Goal: Task Accomplishment & Management: Use online tool/utility

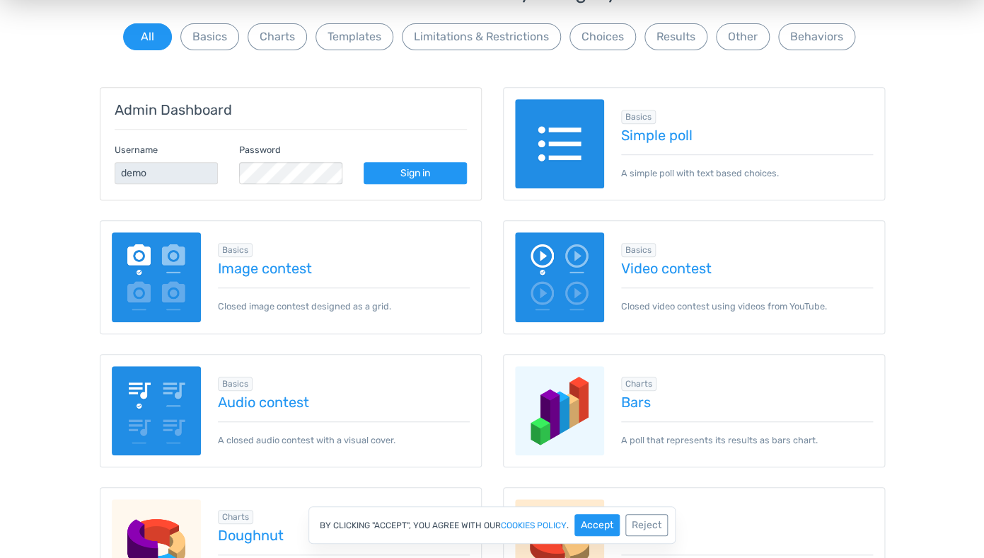
scroll to position [4, 0]
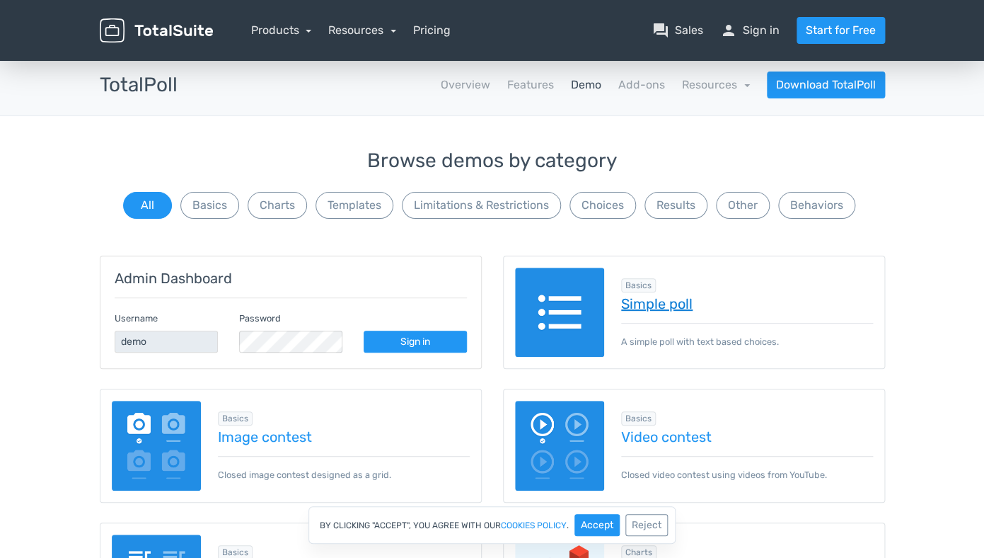
click at [652, 304] on link "Simple poll" at bounding box center [747, 304] width 252 height 16
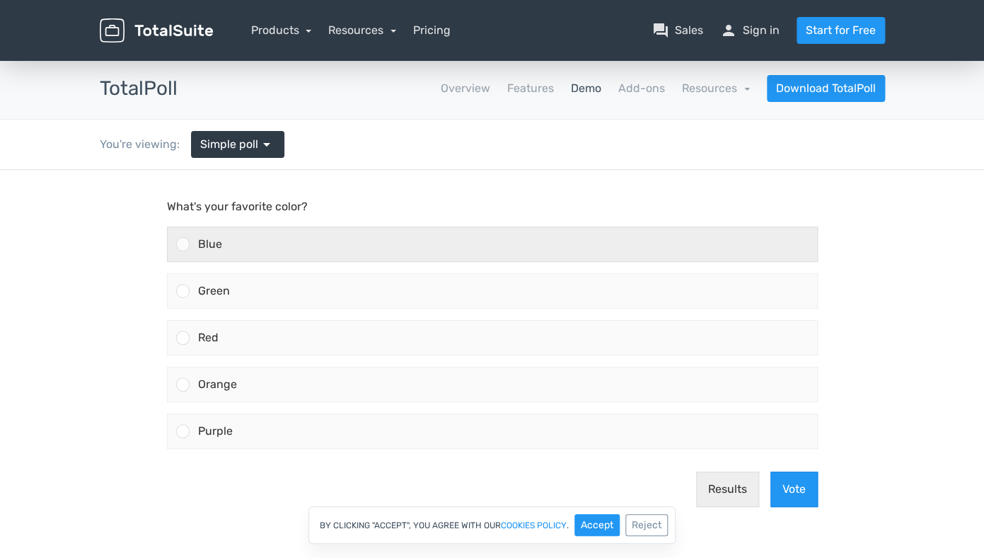
click at [261, 243] on div "Blue" at bounding box center [504, 244] width 628 height 34
click at [183, 244] on input "Blue" at bounding box center [183, 244] width 0 height 0
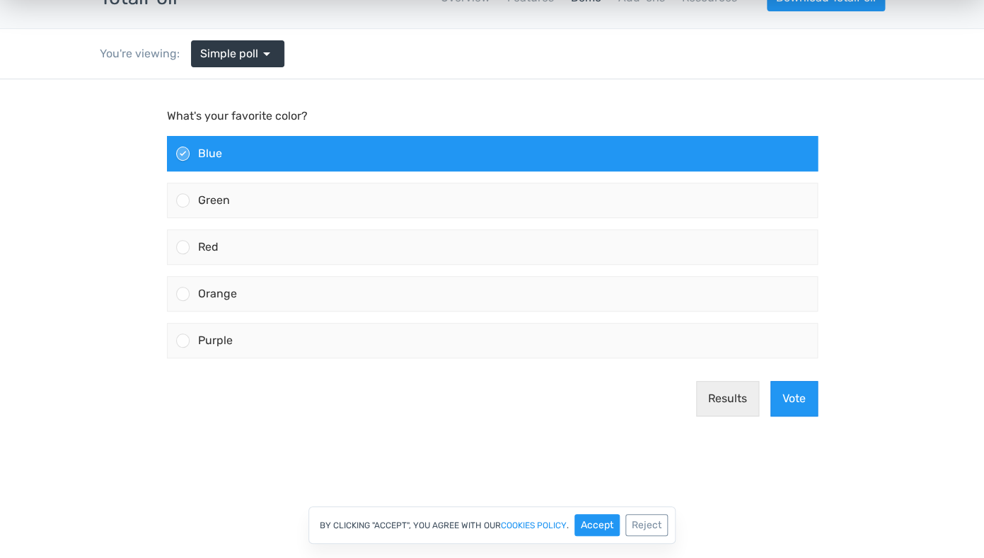
scroll to position [92, 0]
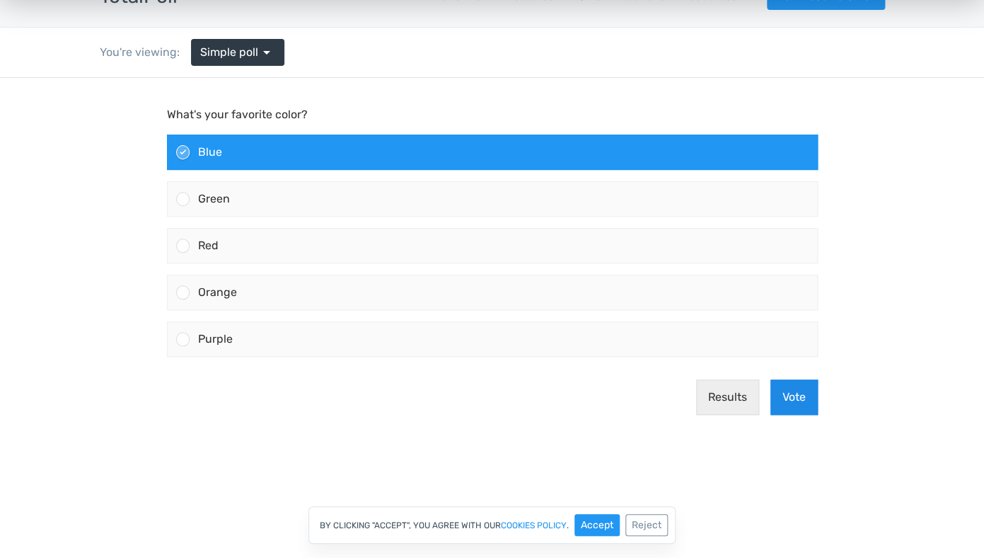
click at [800, 404] on button "Vote" at bounding box center [794, 396] width 47 height 35
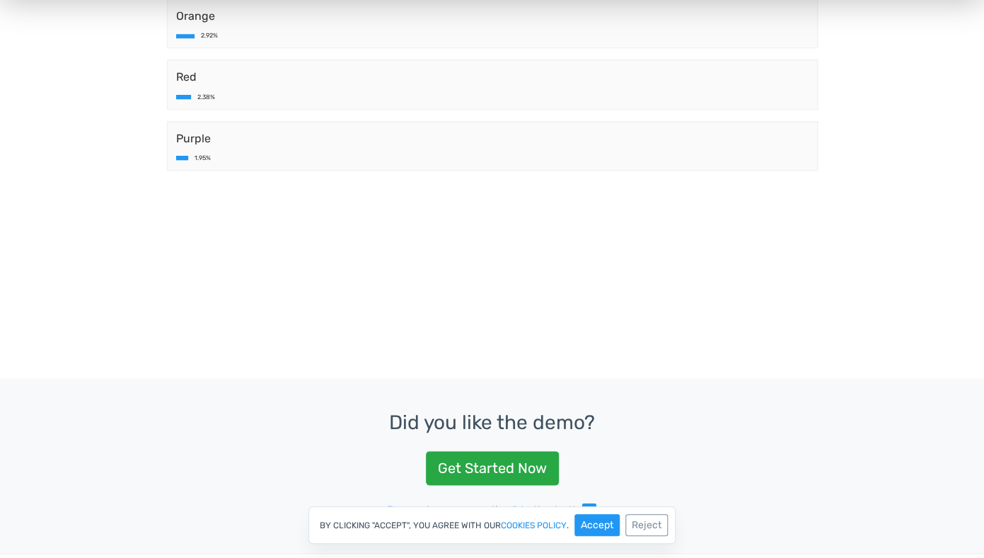
scroll to position [0, 0]
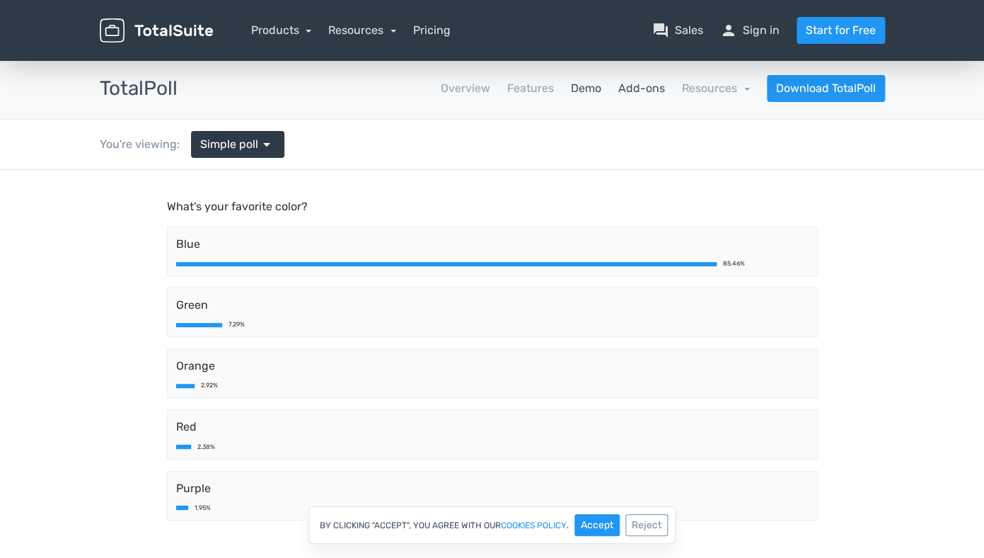
click at [654, 88] on link "Add-ons" at bounding box center [641, 88] width 47 height 17
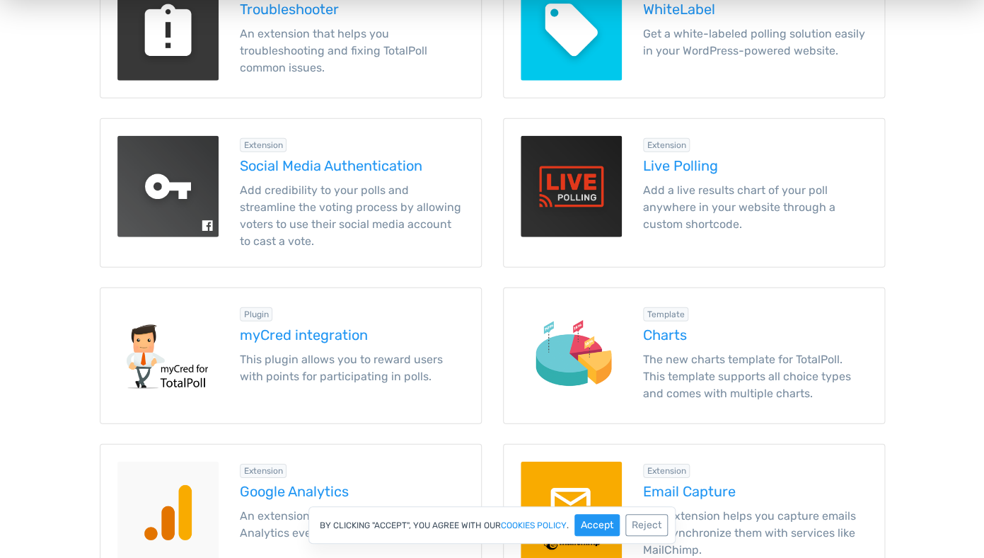
scroll to position [925, 0]
